Goal: Transaction & Acquisition: Purchase product/service

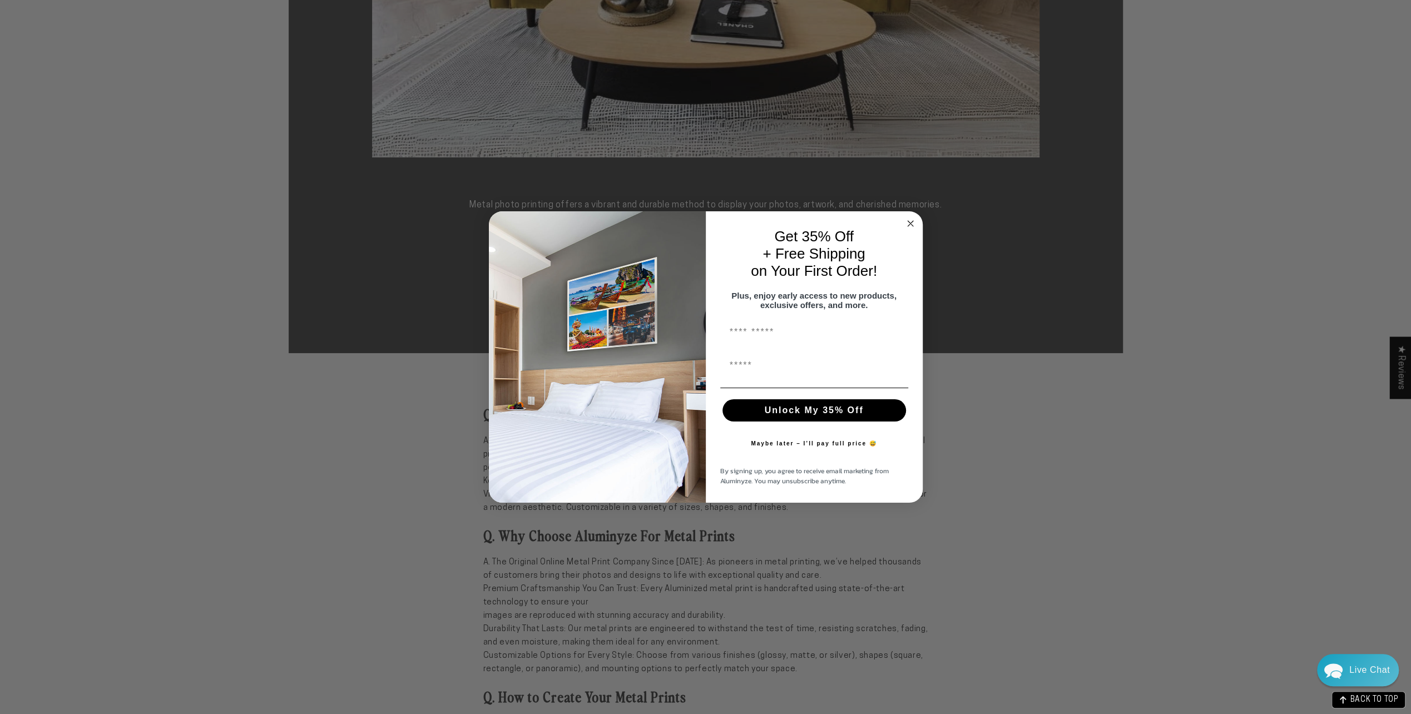
scroll to position [778, 0]
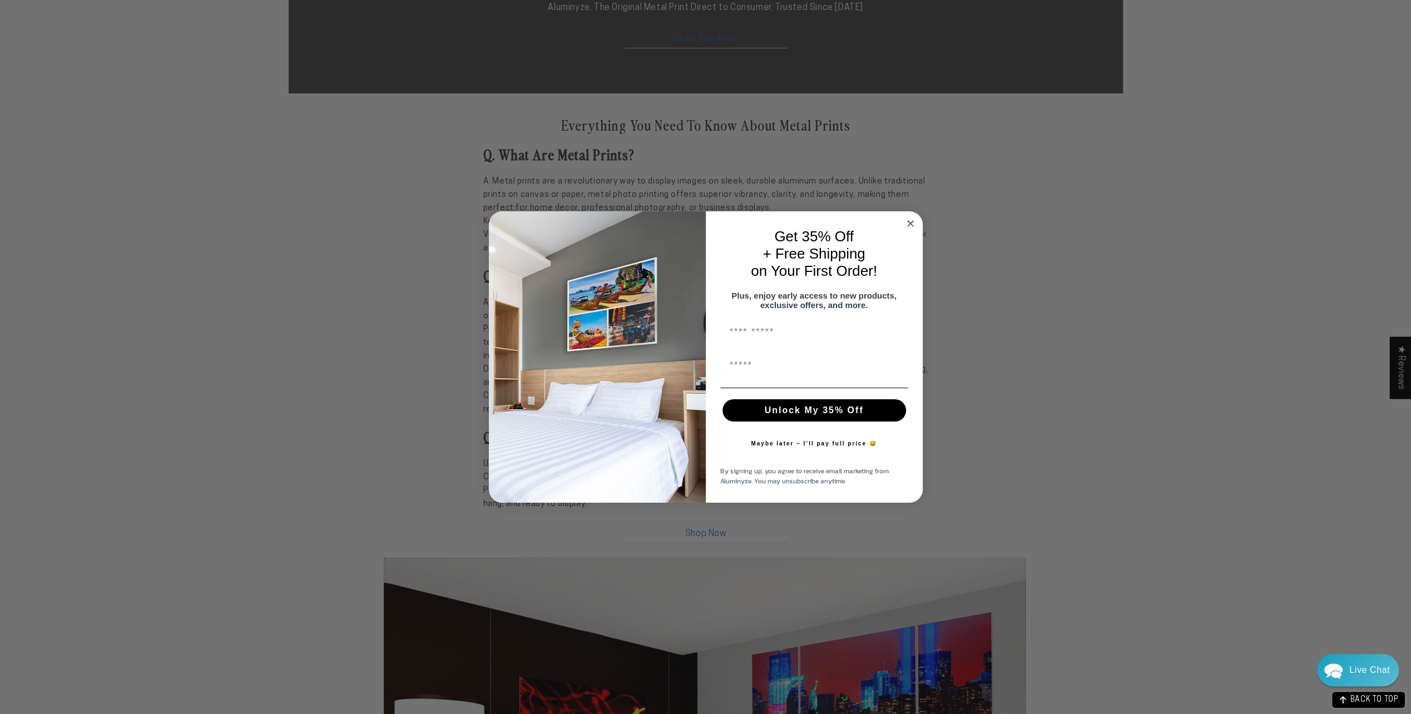
click at [907, 217] on circle "Close dialog" at bounding box center [910, 223] width 13 height 13
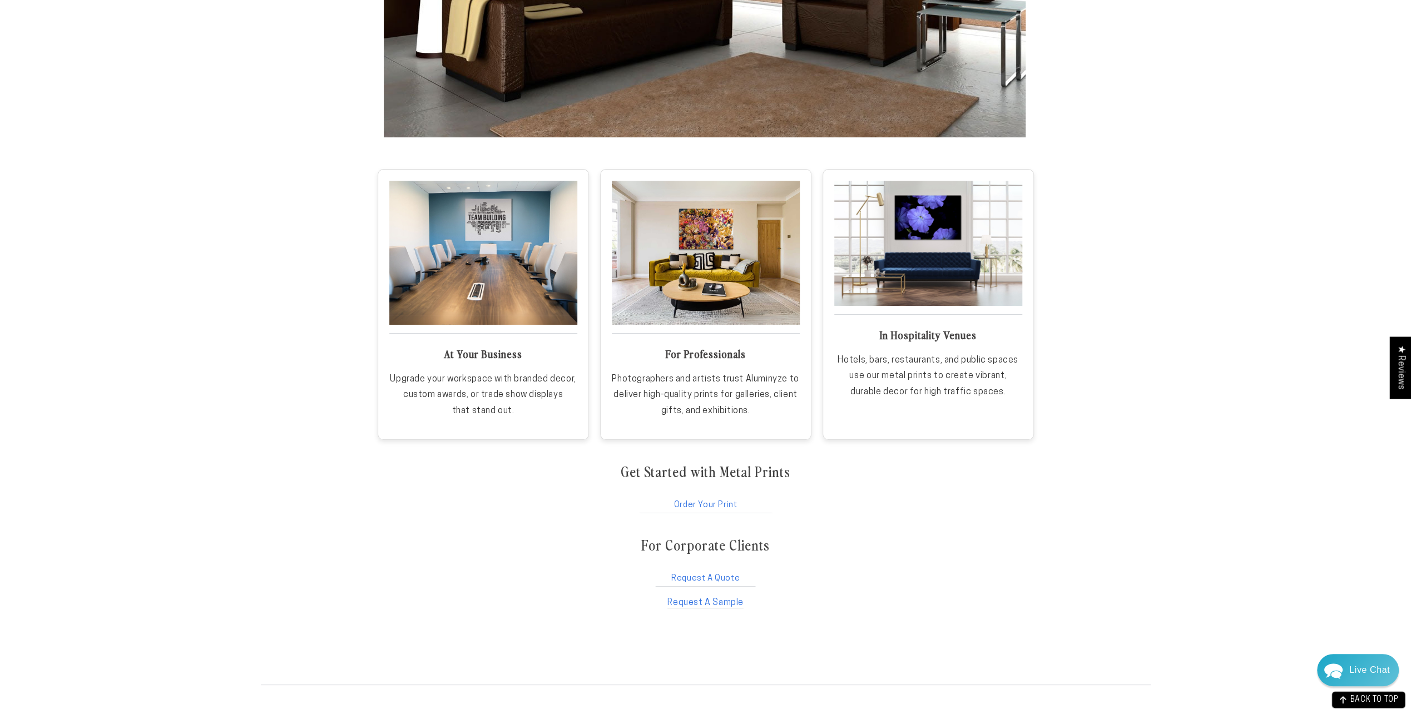
scroll to position [1557, 0]
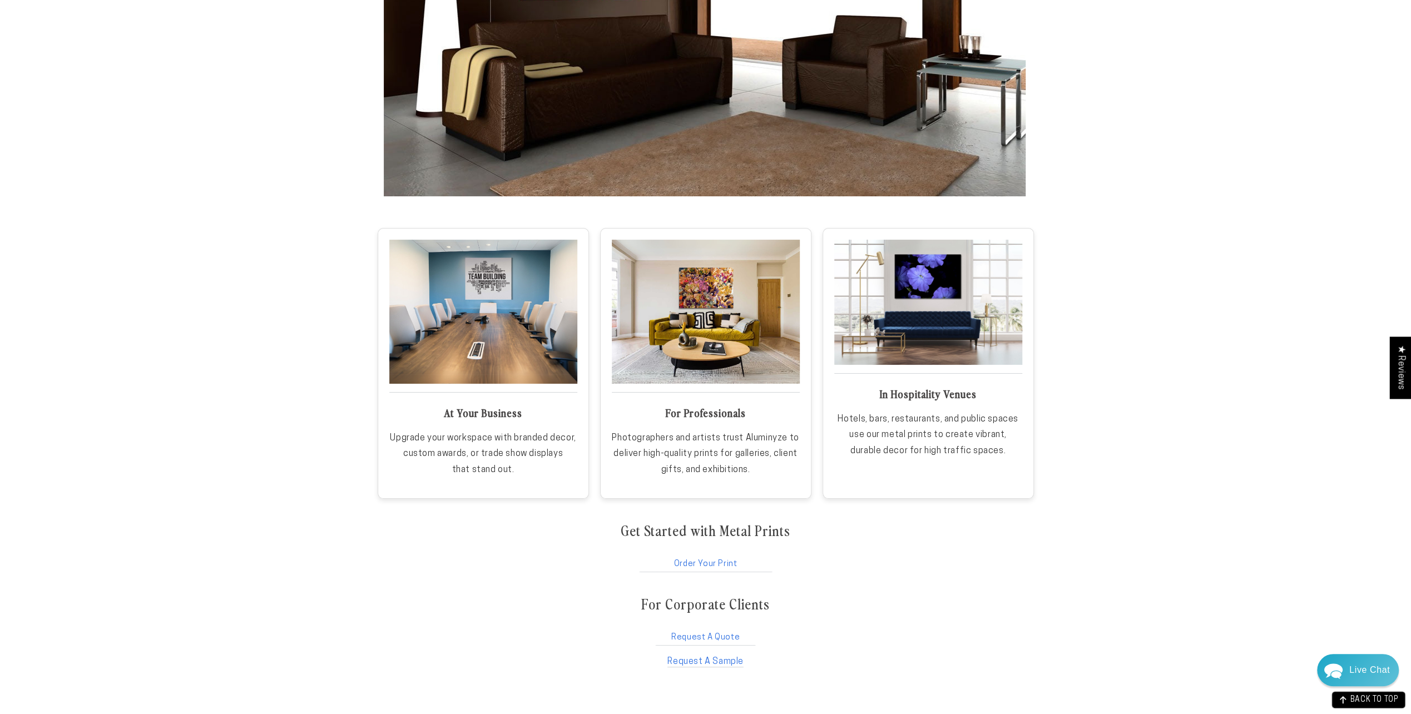
click at [712, 563] on link "Order Your Print" at bounding box center [706, 561] width 136 height 21
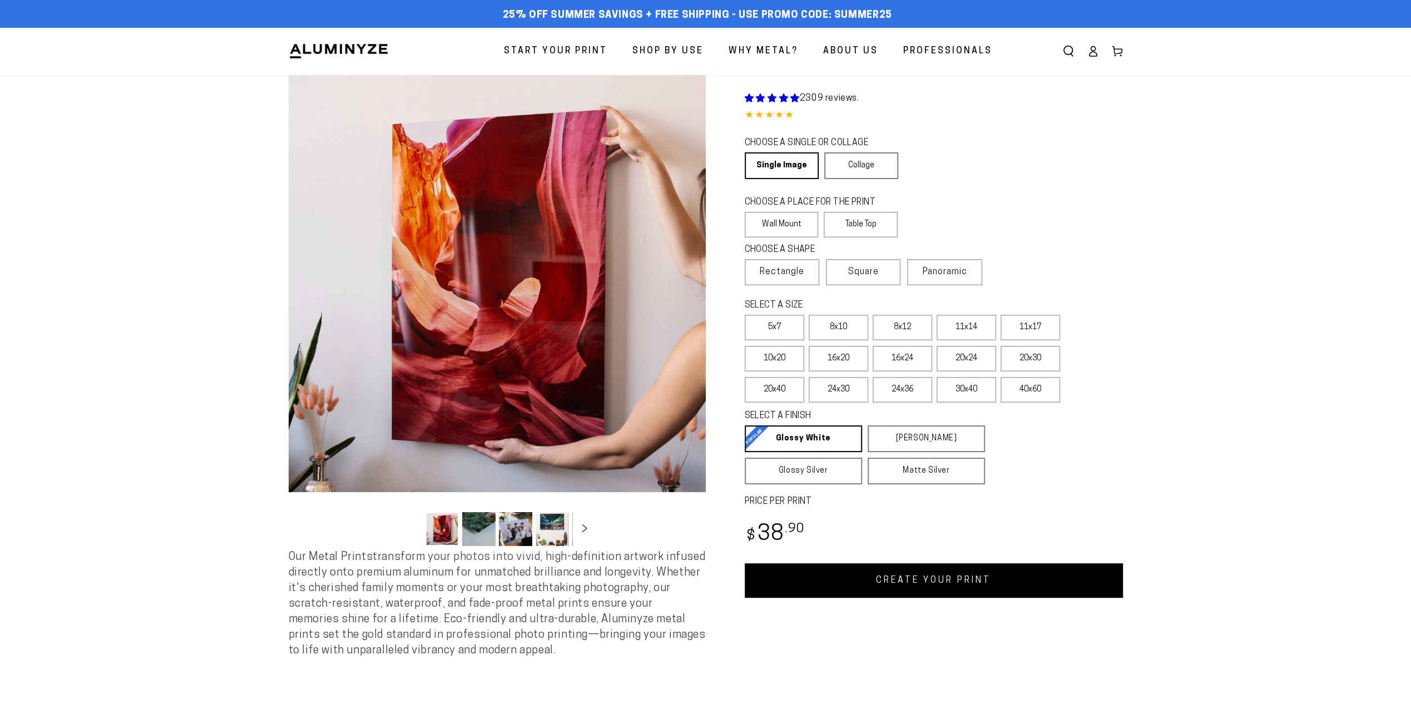
select select "**********"
click at [969, 393] on label "30x40" at bounding box center [965, 390] width 59 height 26
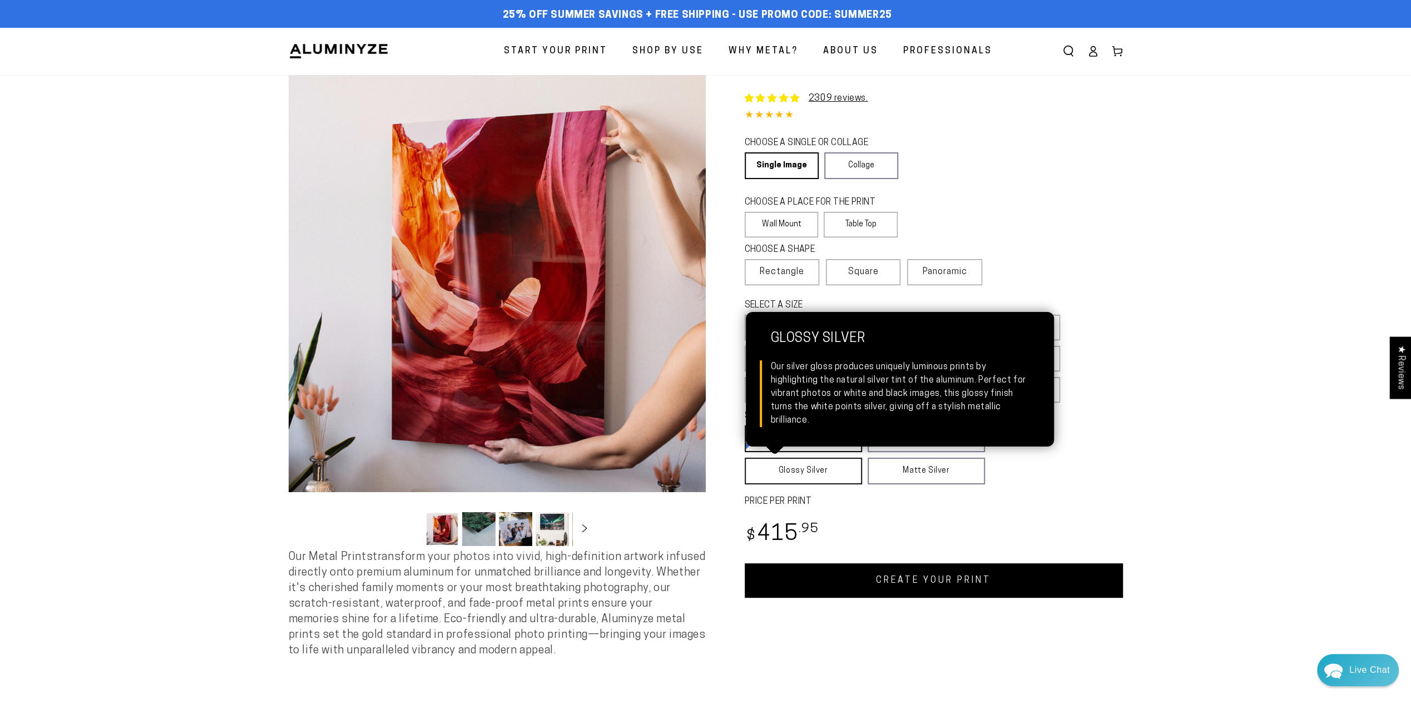
click at [808, 475] on link "Glossy Silver Glossy Silver Our silver gloss produces uniquely luminous prints …" at bounding box center [803, 471] width 117 height 27
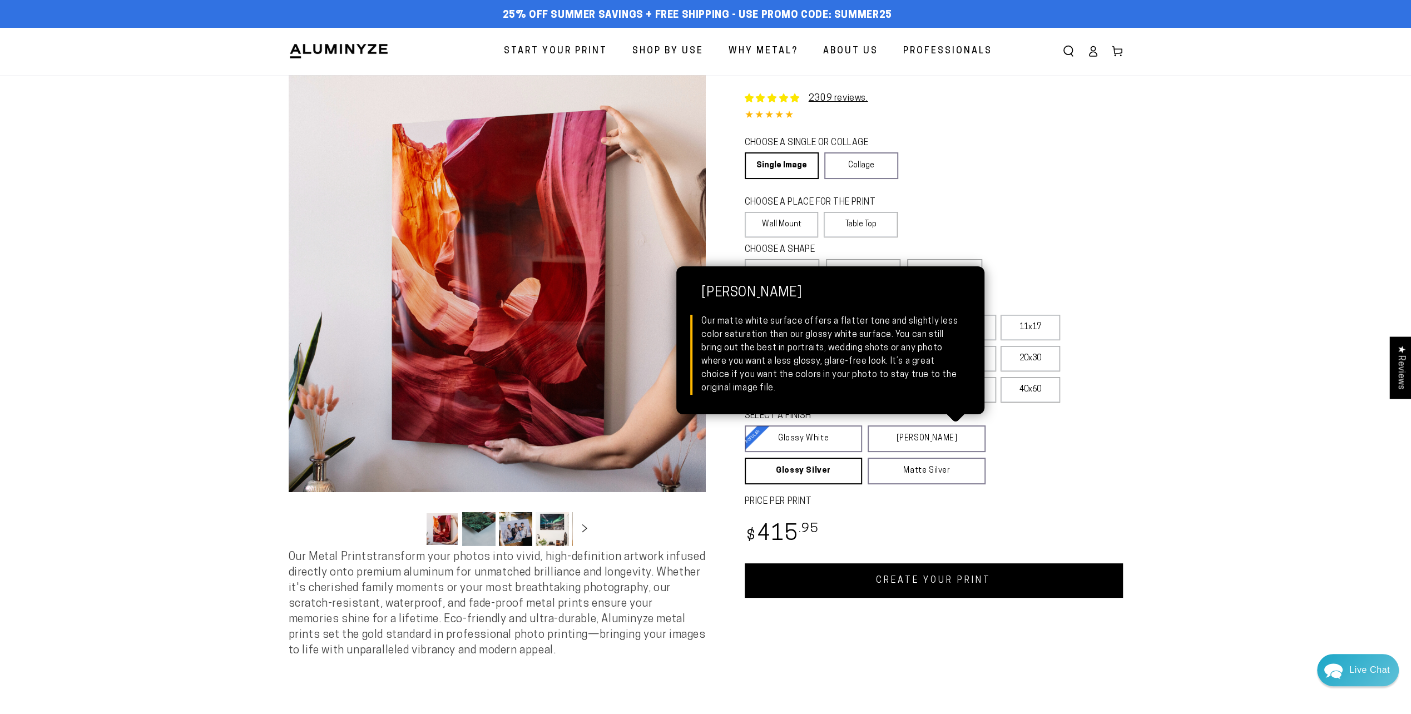
drag, startPoint x: 877, startPoint y: 443, endPoint x: 1120, endPoint y: 465, distance: 244.0
click at [1122, 465] on div "SELECT A FINISH Learn more Glossy White Glossy White Our bright white glossy su…" at bounding box center [934, 448] width 378 height 81
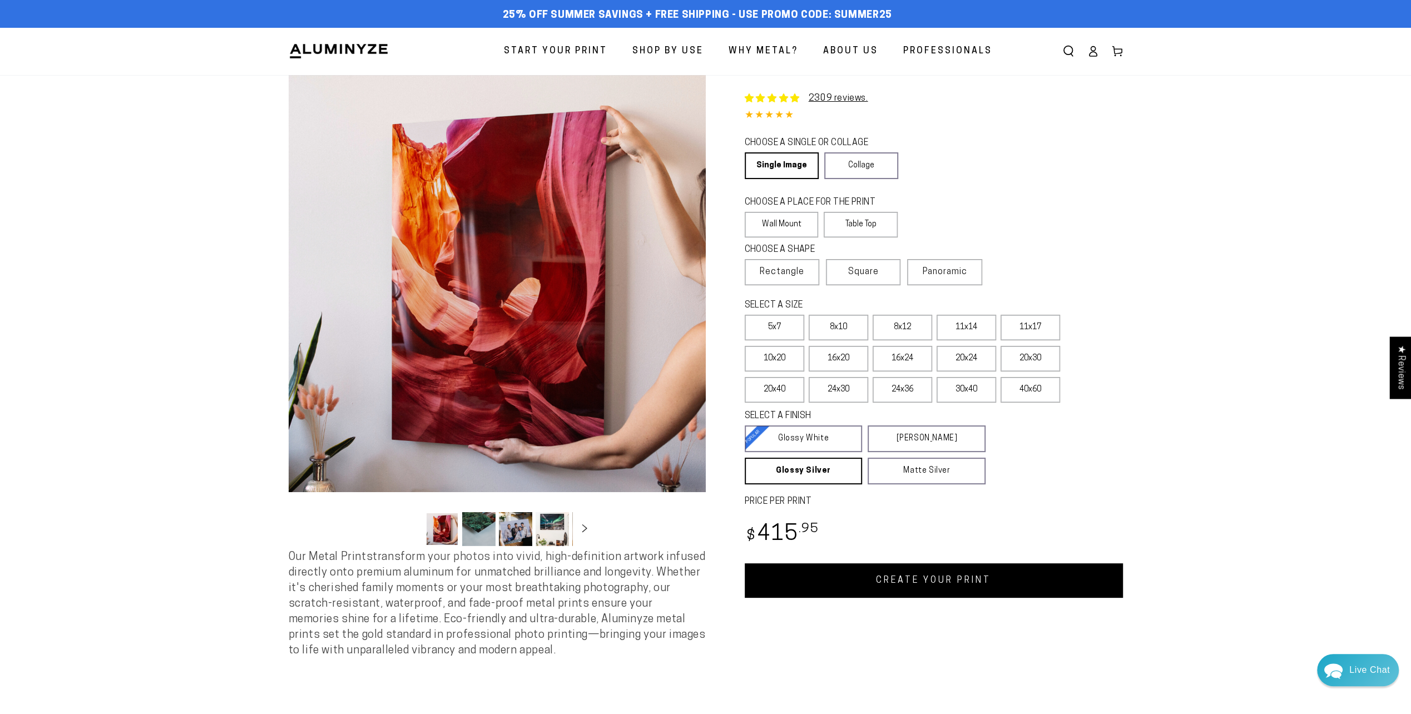
drag, startPoint x: 921, startPoint y: 438, endPoint x: 1004, endPoint y: 450, distance: 83.7
click at [1004, 450] on fieldset "SELECT A FINISH Learn more Glossy White Glossy White Our bright white glossy su…" at bounding box center [923, 447] width 357 height 75
click at [1159, 159] on section "Skip to product information Open media 1 in modal Open media 2 in modal Open me…" at bounding box center [705, 376] width 1411 height 603
click at [956, 278] on label "Panoramic" at bounding box center [944, 272] width 75 height 26
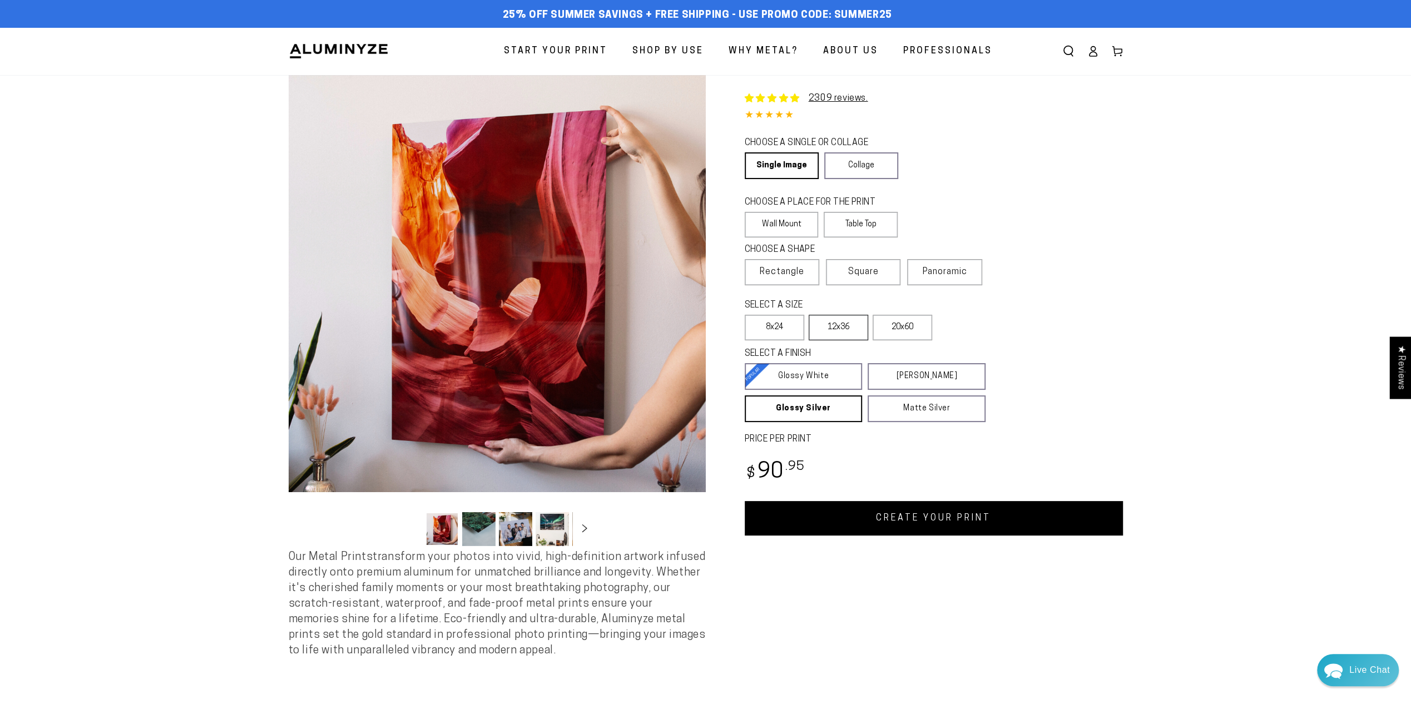
click at [843, 333] on label "12x36" at bounding box center [837, 328] width 59 height 26
click at [861, 277] on span "Square" at bounding box center [863, 271] width 31 height 13
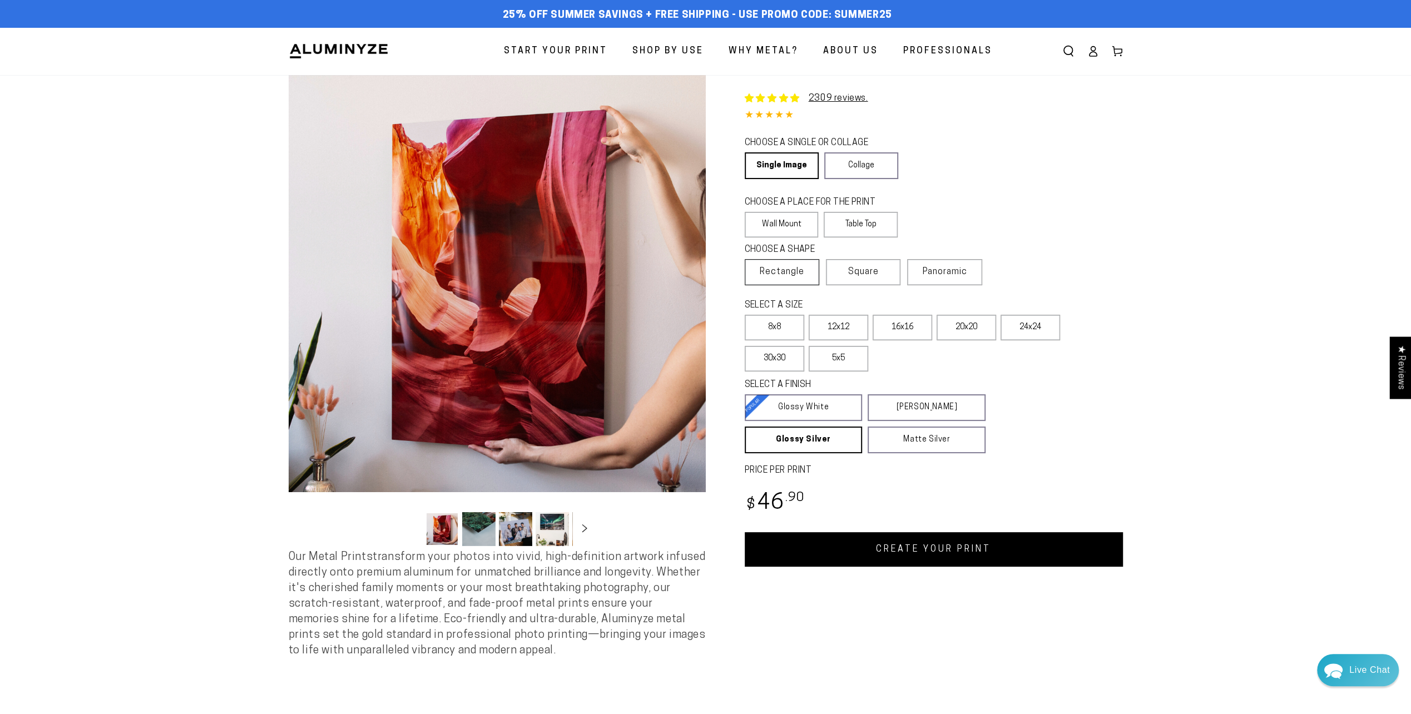
click at [785, 277] on span "Rectangle" at bounding box center [782, 271] width 44 height 13
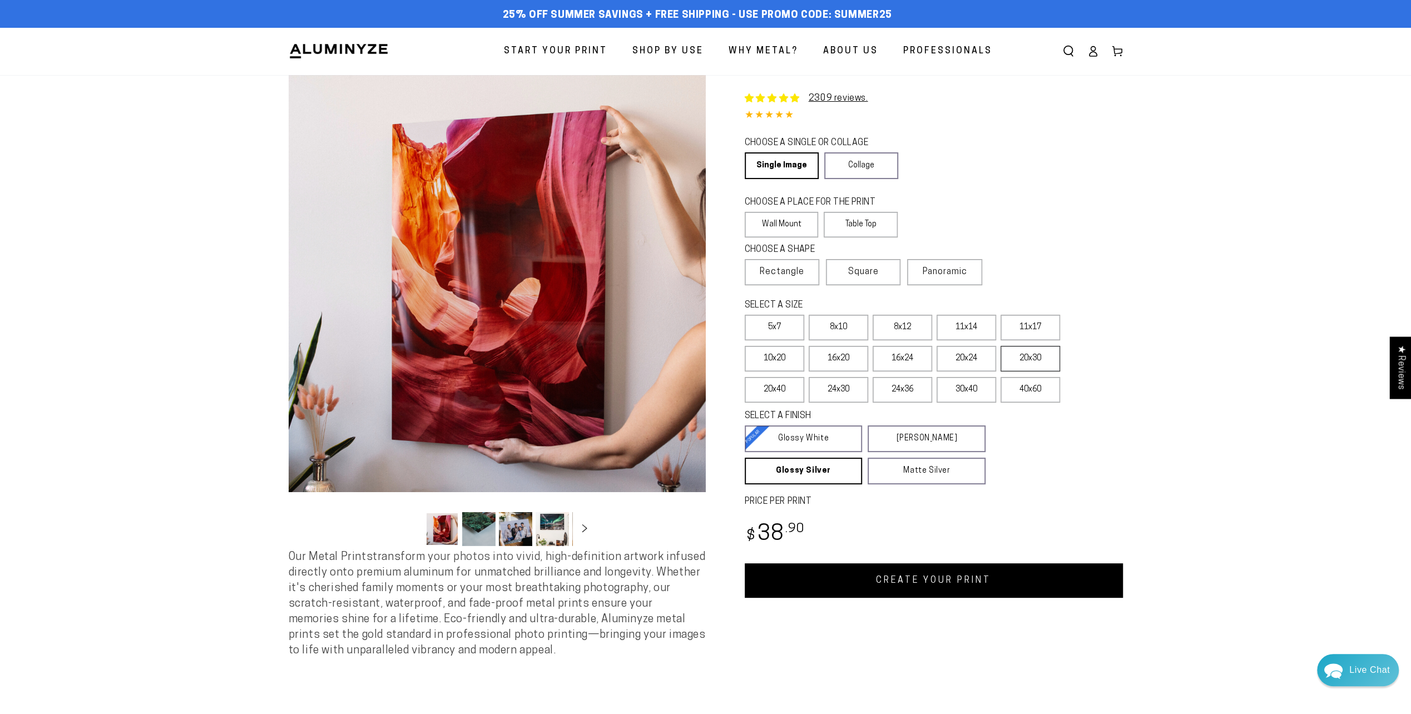
click at [1028, 363] on label "20x30" at bounding box center [1029, 359] width 59 height 26
click at [968, 361] on label "20x24" at bounding box center [965, 359] width 59 height 26
